Goal: Task Accomplishment & Management: Manage account settings

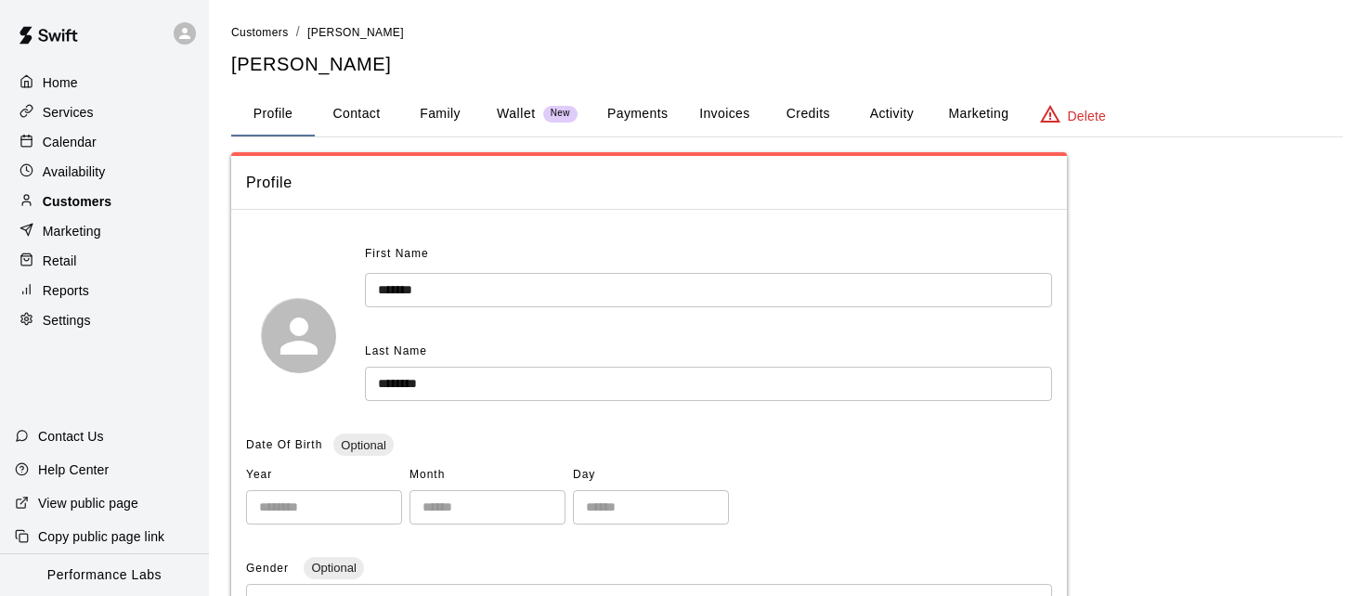
click at [160, 198] on div "Customers" at bounding box center [104, 202] width 179 height 28
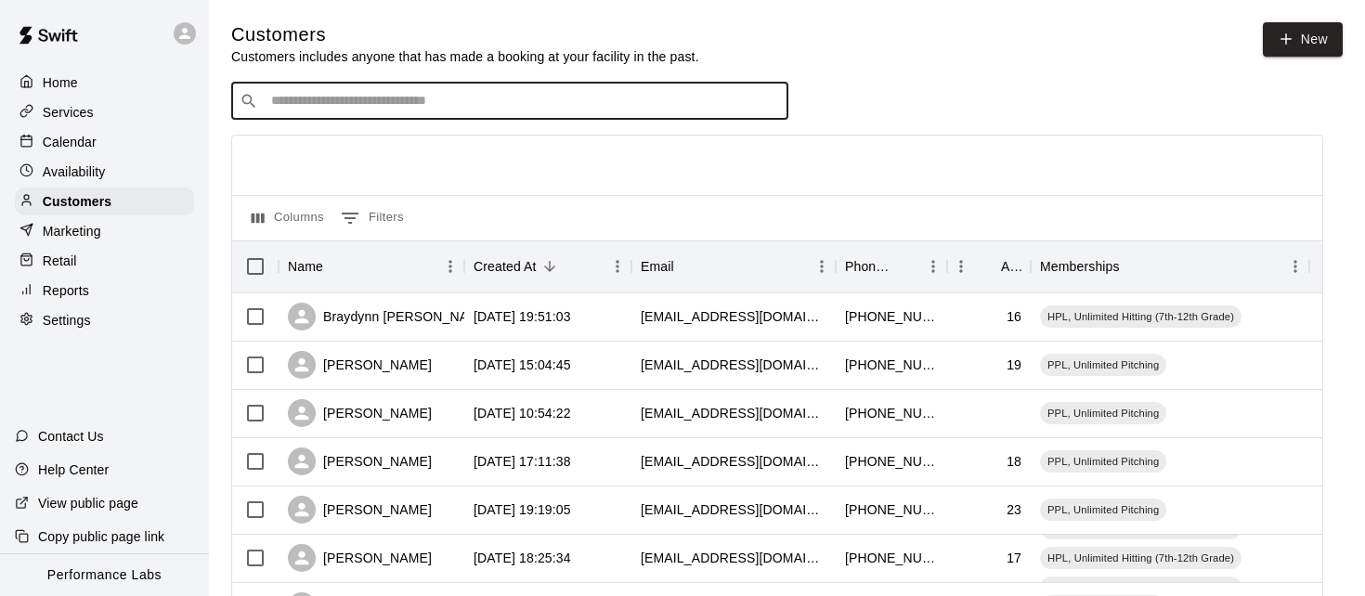
click at [466, 99] on input "Search customers by name or email" at bounding box center [523, 101] width 514 height 19
type input "********"
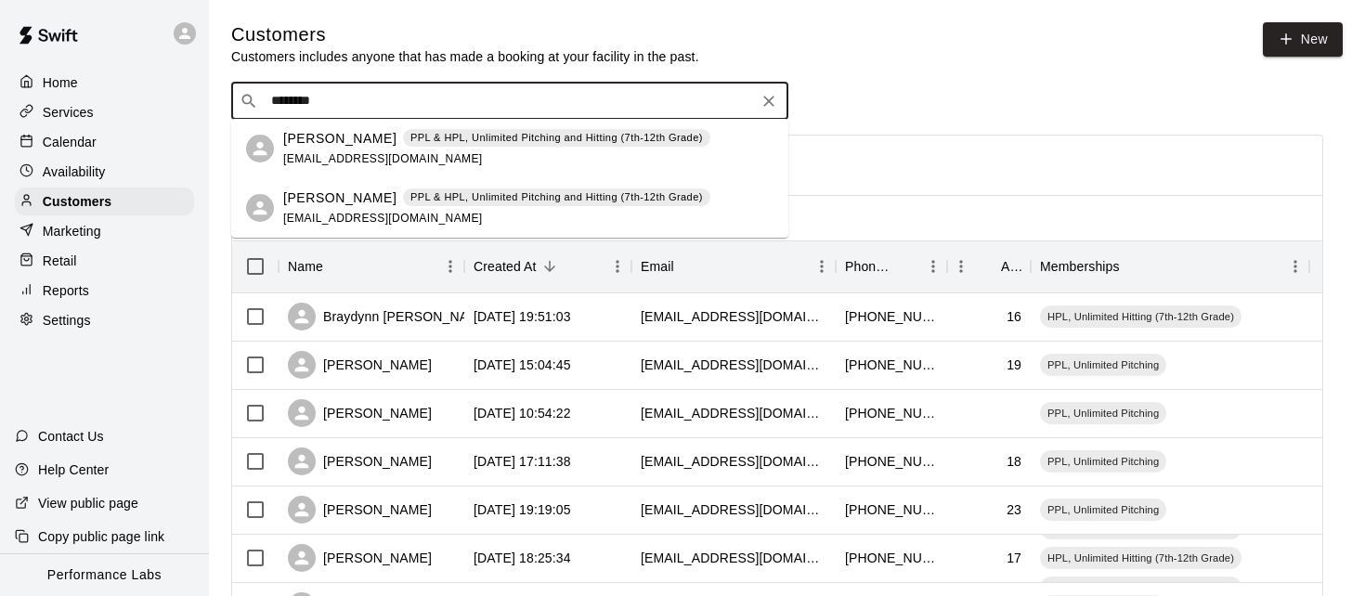
click at [447, 204] on p "PPL & HPL, Unlimited Pitching and Hitting (7th-12th Grade)" at bounding box center [556, 197] width 292 height 16
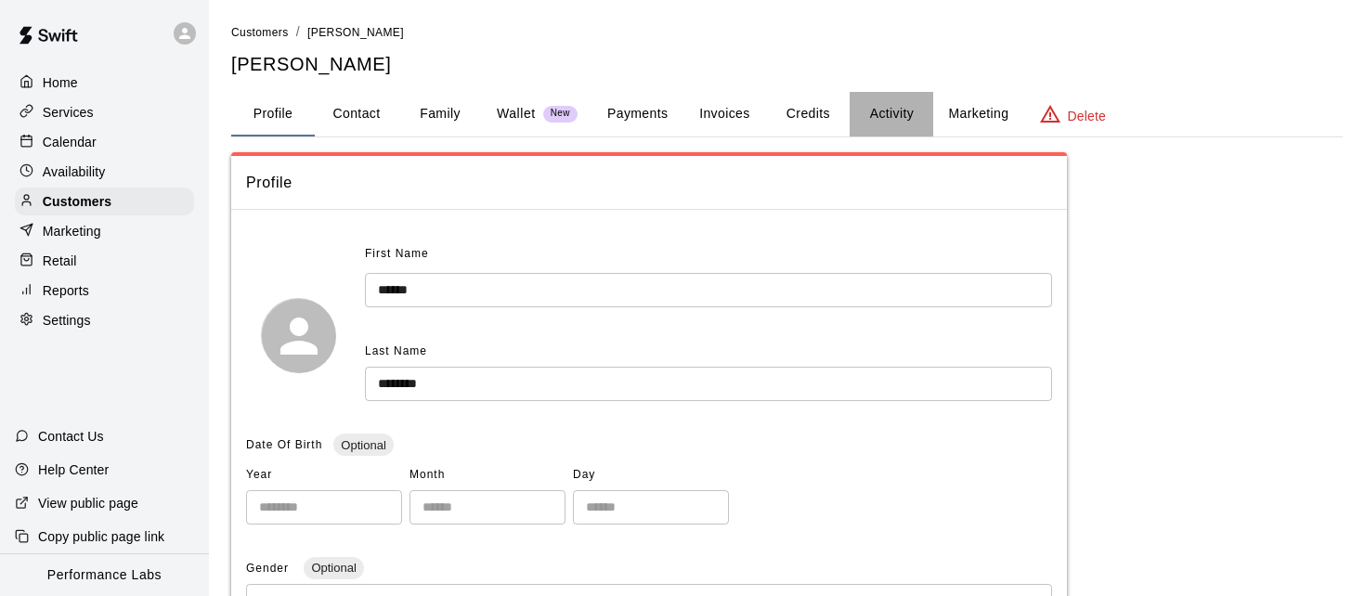
click at [886, 117] on button "Activity" at bounding box center [892, 114] width 84 height 45
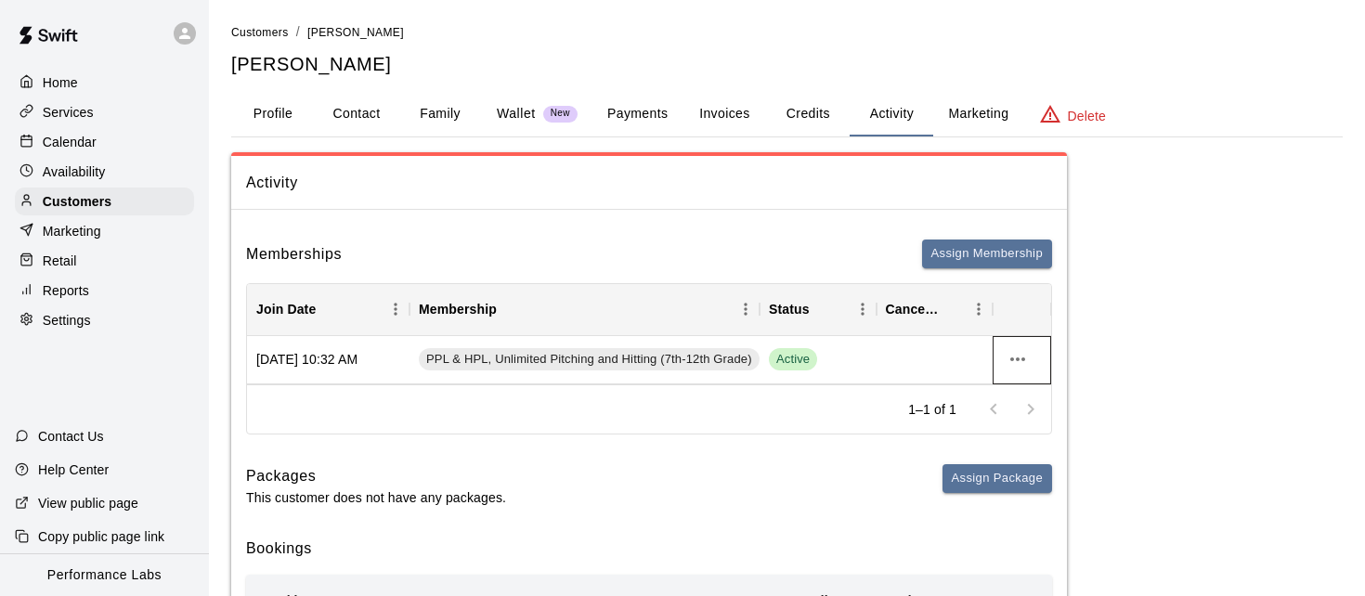
click at [1026, 356] on icon "more actions" at bounding box center [1017, 359] width 22 height 22
click at [1032, 423] on li "Cancel" at bounding box center [1054, 426] width 105 height 31
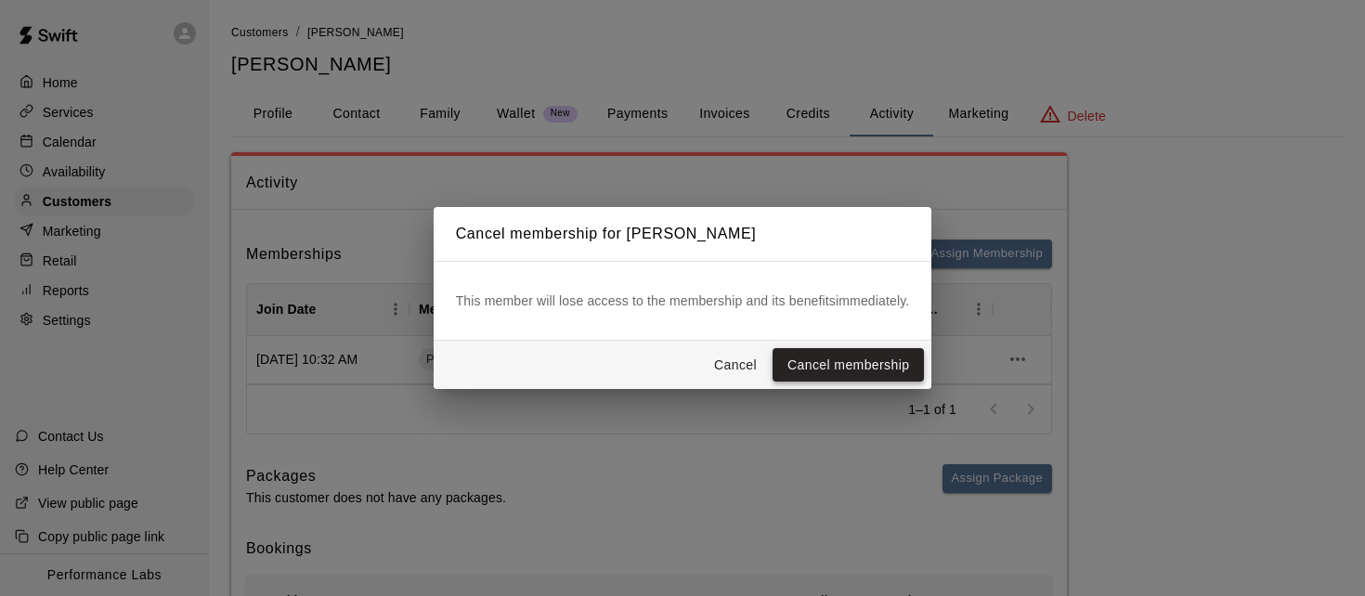
click at [868, 372] on button "Cancel membership" at bounding box center [847, 365] width 151 height 34
